Goal: Find specific page/section: Find specific page/section

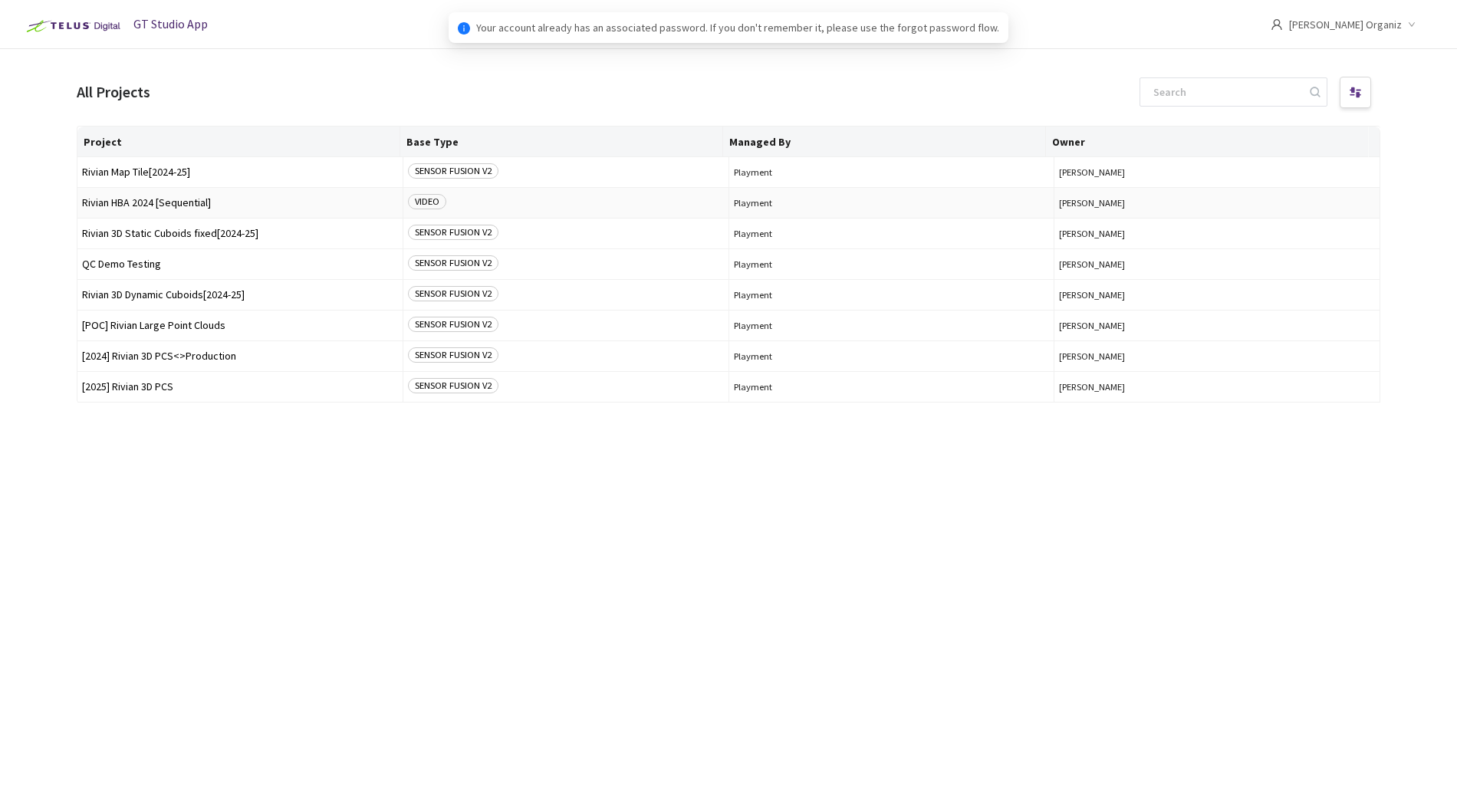
click at [138, 199] on span "Rivian HBA 2024 [Sequential]" at bounding box center [240, 202] width 316 height 11
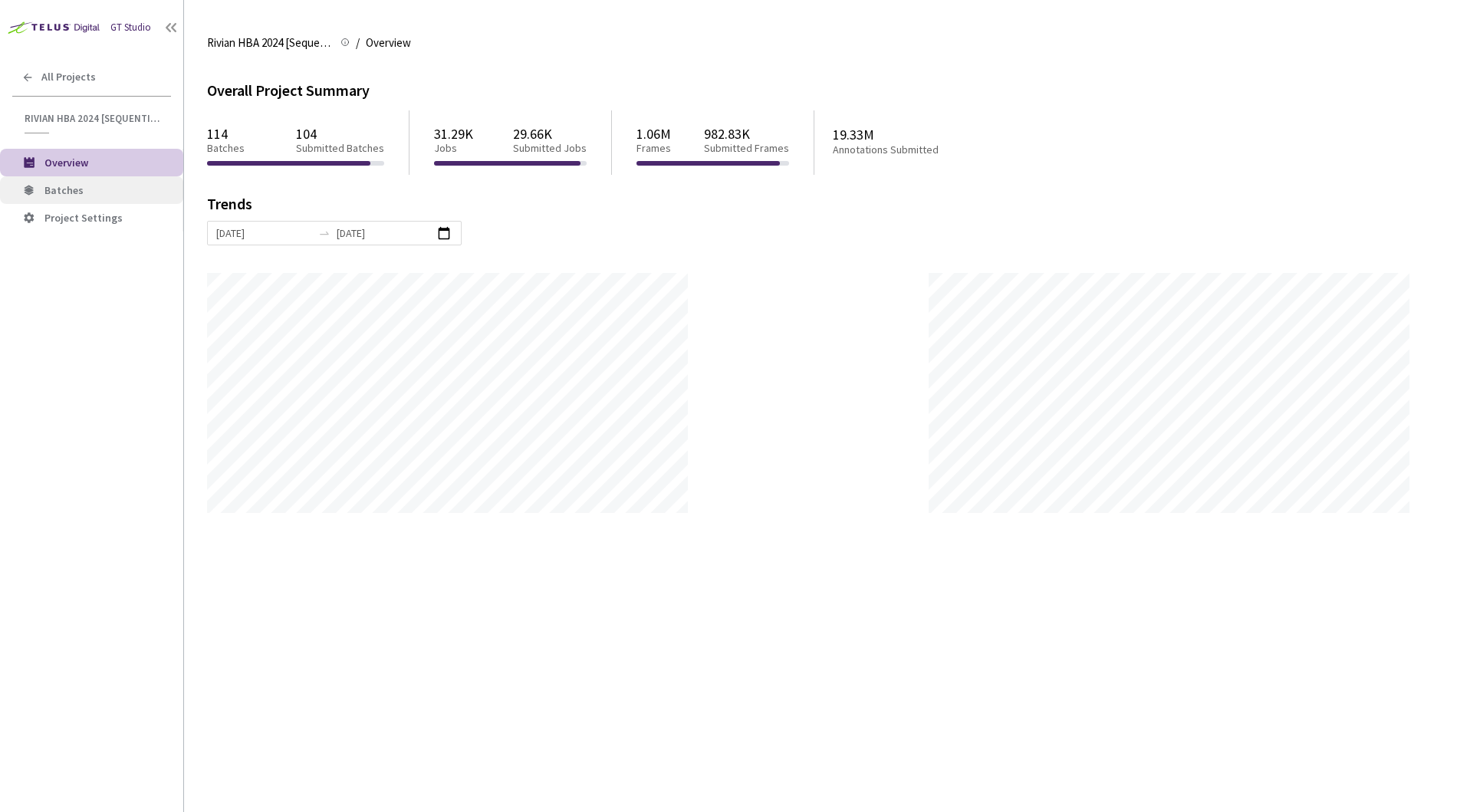
scroll to position [812, 1457]
click at [98, 197] on li "Batches" at bounding box center [92, 190] width 183 height 28
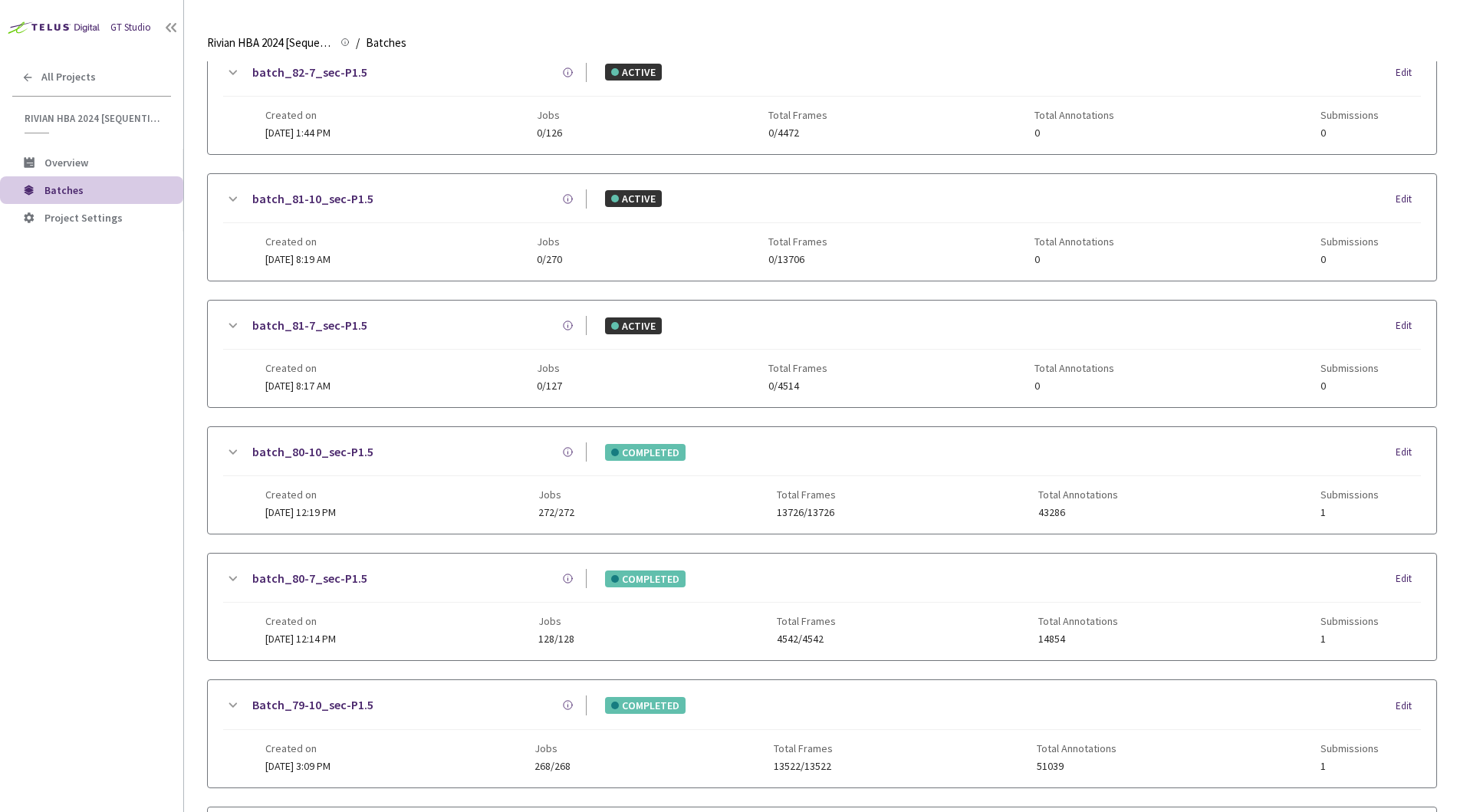
scroll to position [251, 0]
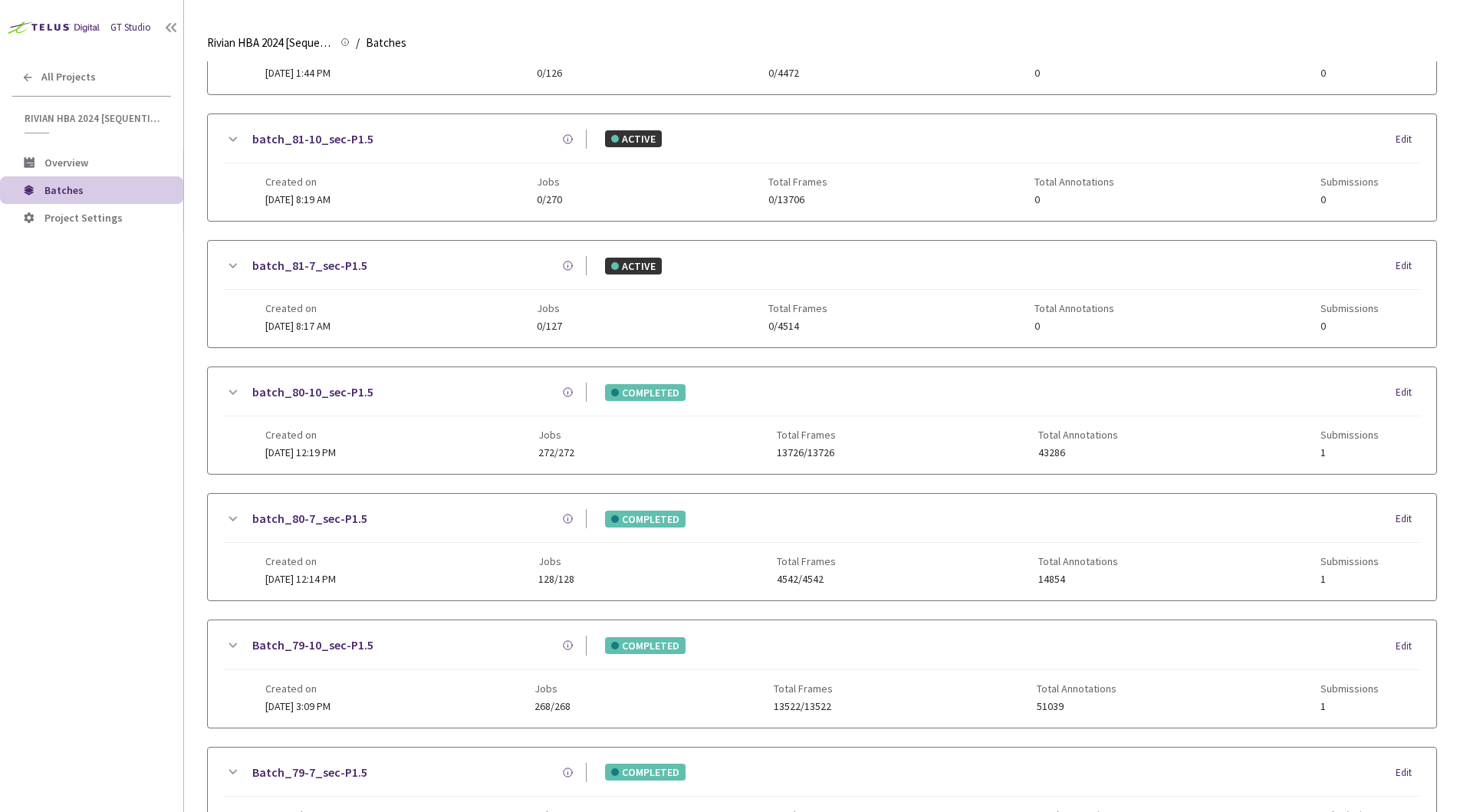
click at [413, 482] on div "batch_82-10_sec-P1.5 ACTIVE Edit Created on [DATE] 1:47 PM Jobs 0/274 Total Fra…" at bounding box center [822, 611] width 1229 height 1501
click at [411, 483] on div "batch_82-10_sec-P1.5 ACTIVE Edit Created on [DATE] 1:47 PM Jobs 0/274 Total Fra…" at bounding box center [822, 611] width 1229 height 1501
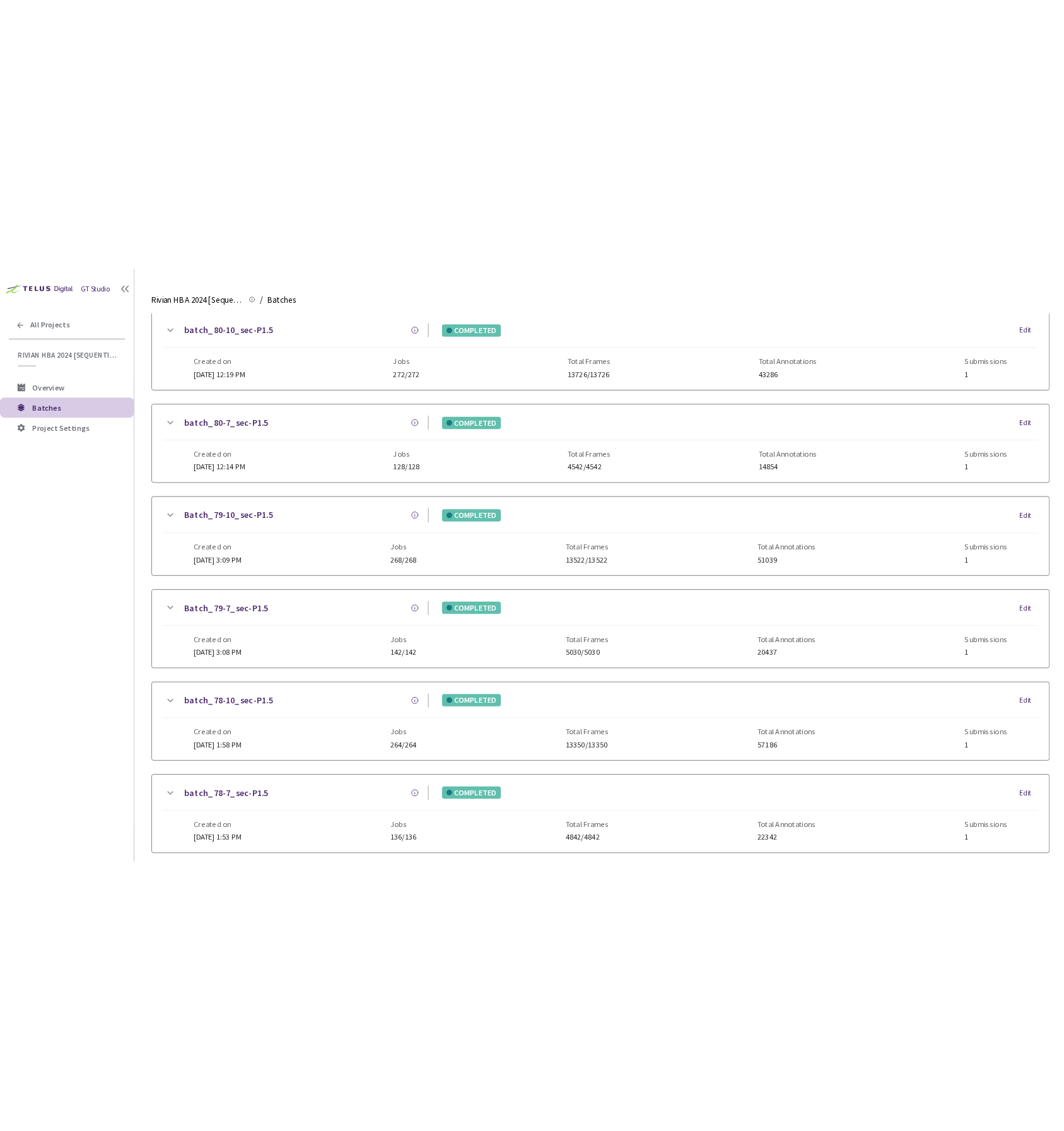
scroll to position [659, 0]
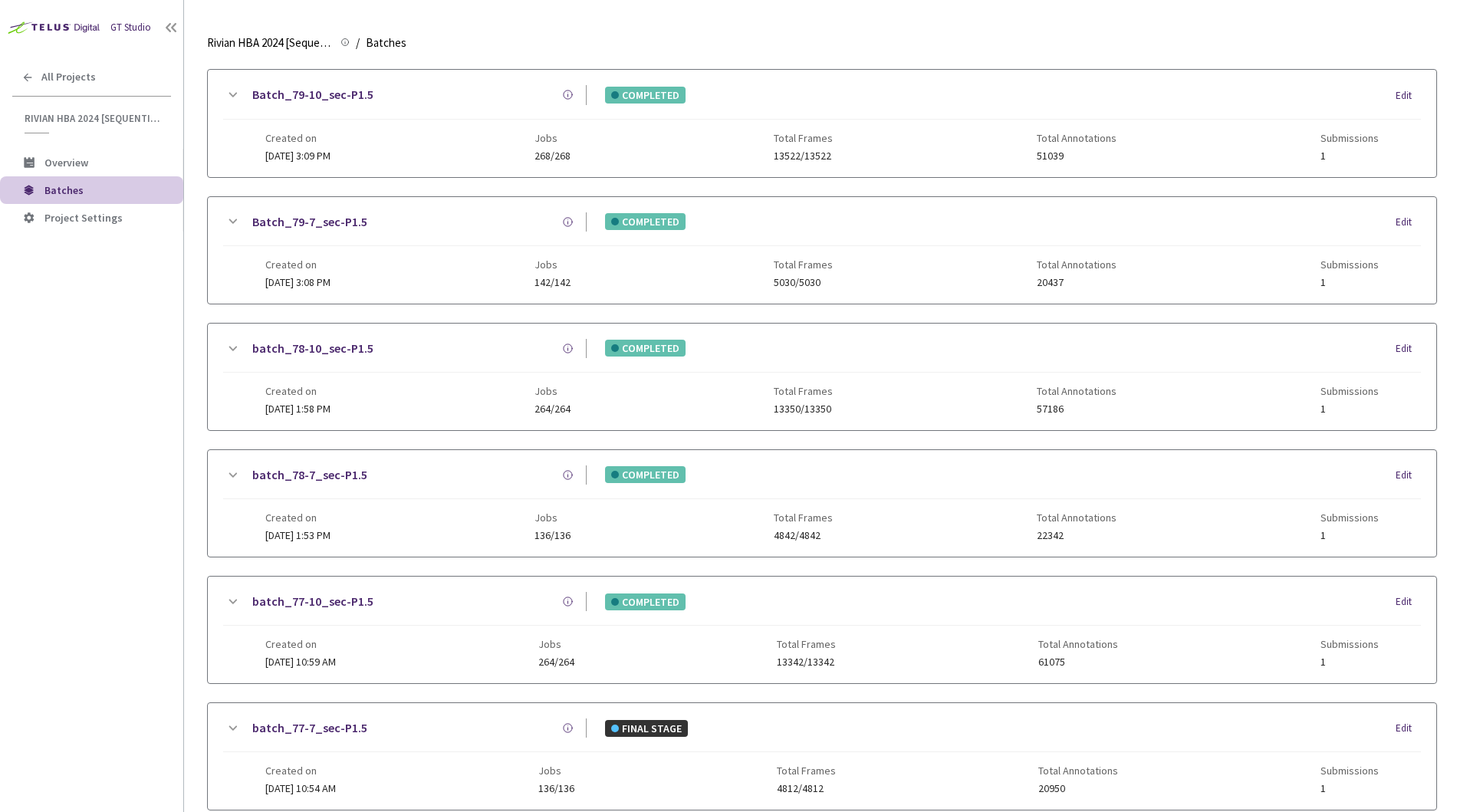
click at [172, 474] on div "GT Studio All Projects Rivian HBA 2024 [Sequential] Rivian HBA 2024 [Sequential…" at bounding box center [92, 381] width 183 height 763
click at [391, 219] on div "Batch_79-7_sec-P1.5" at bounding box center [414, 222] width 345 height 19
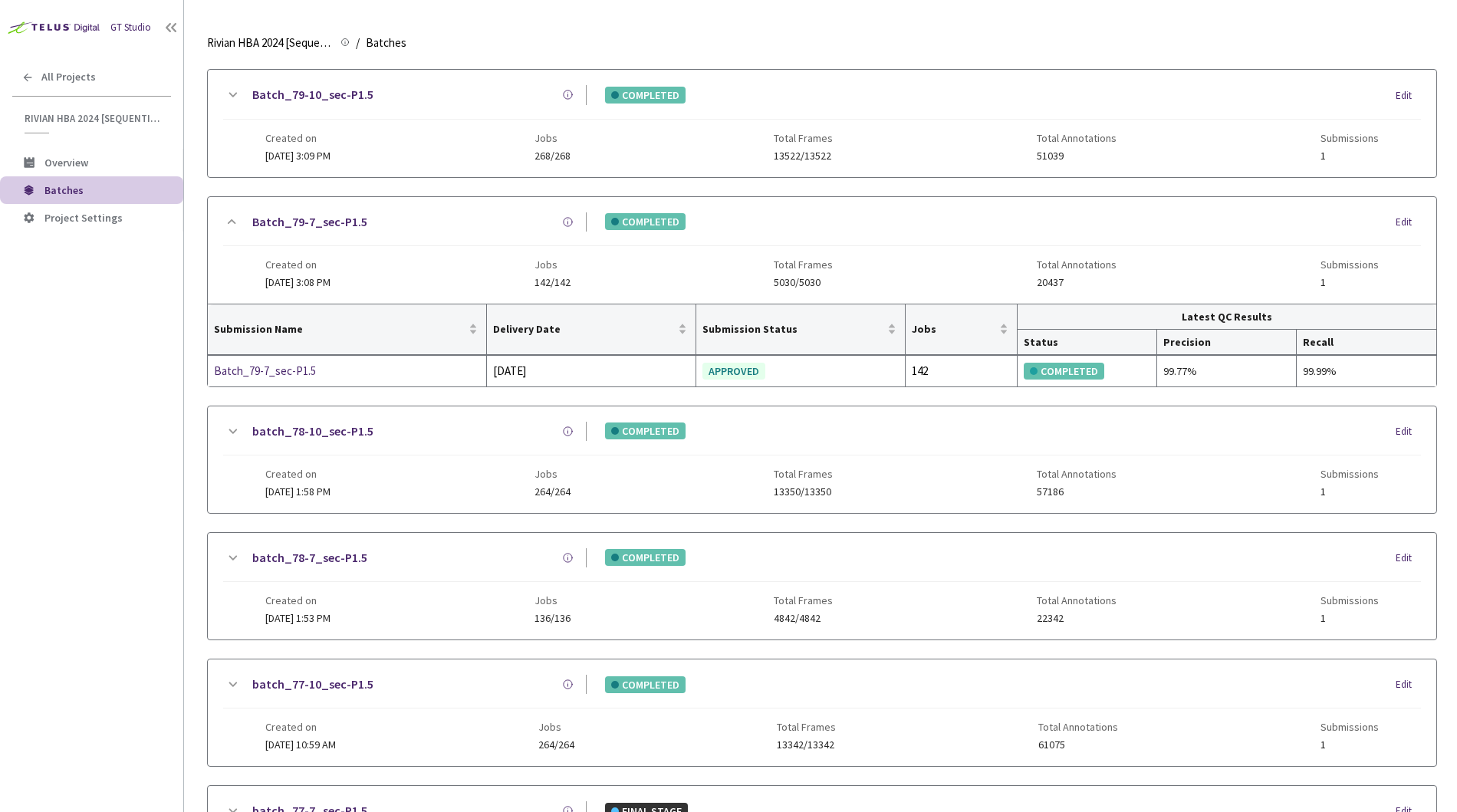
click at [479, 91] on div "Batch_79-10_sec-P1.5" at bounding box center [414, 95] width 345 height 19
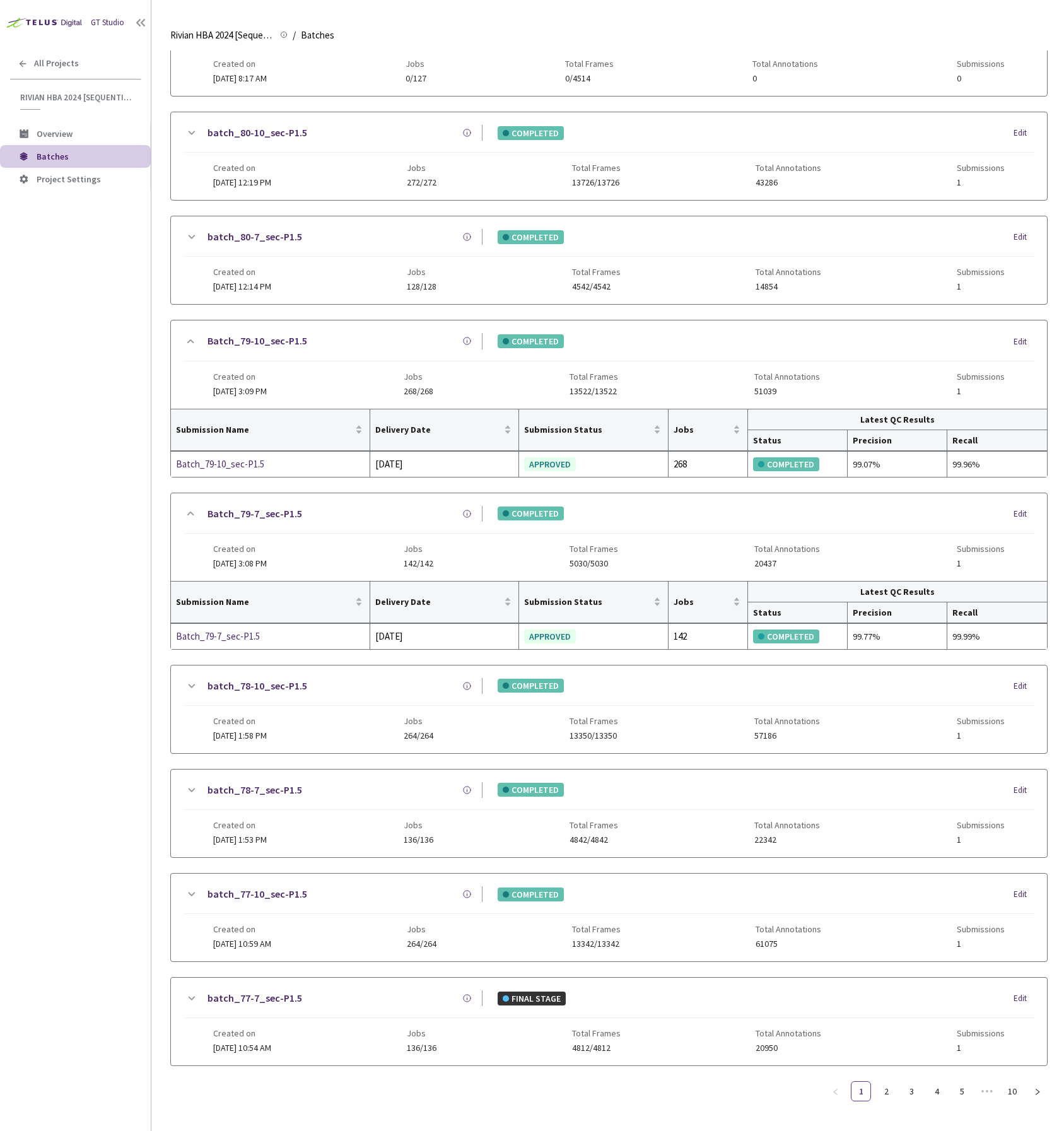
scroll to position [397, 0]
click at [137, 492] on div "GT Studio All Projects Rivian HBA 2024 [Sequential] Rivian HBA 2024 [Sequential…" at bounding box center [75, 531] width 151 height 1063
